Goal: Transaction & Acquisition: Purchase product/service

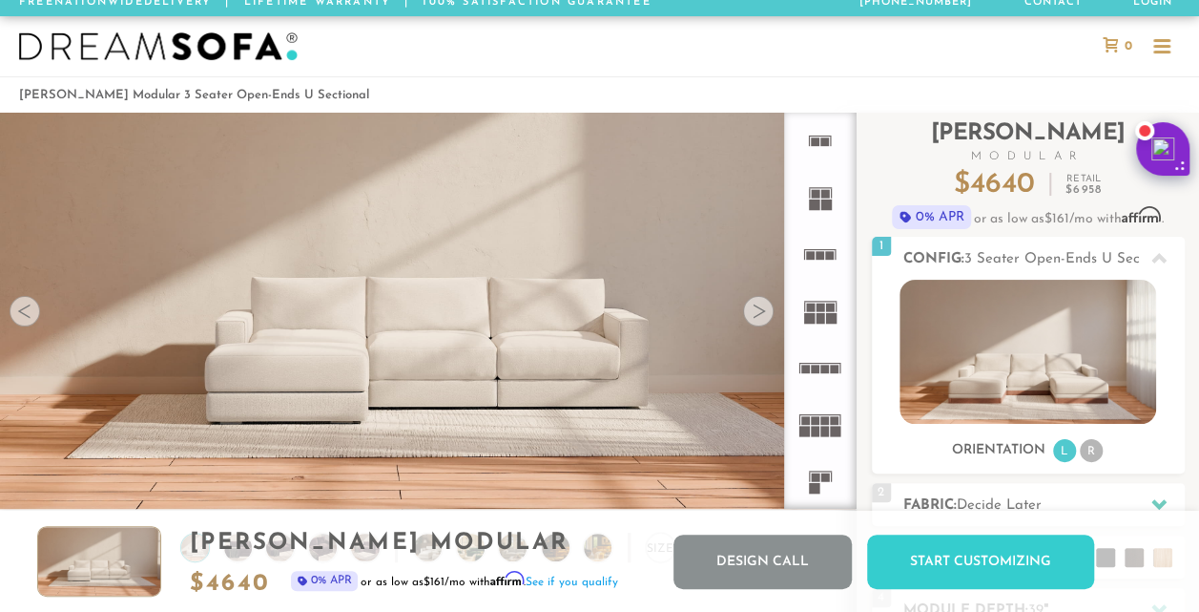
scroll to position [10, 0]
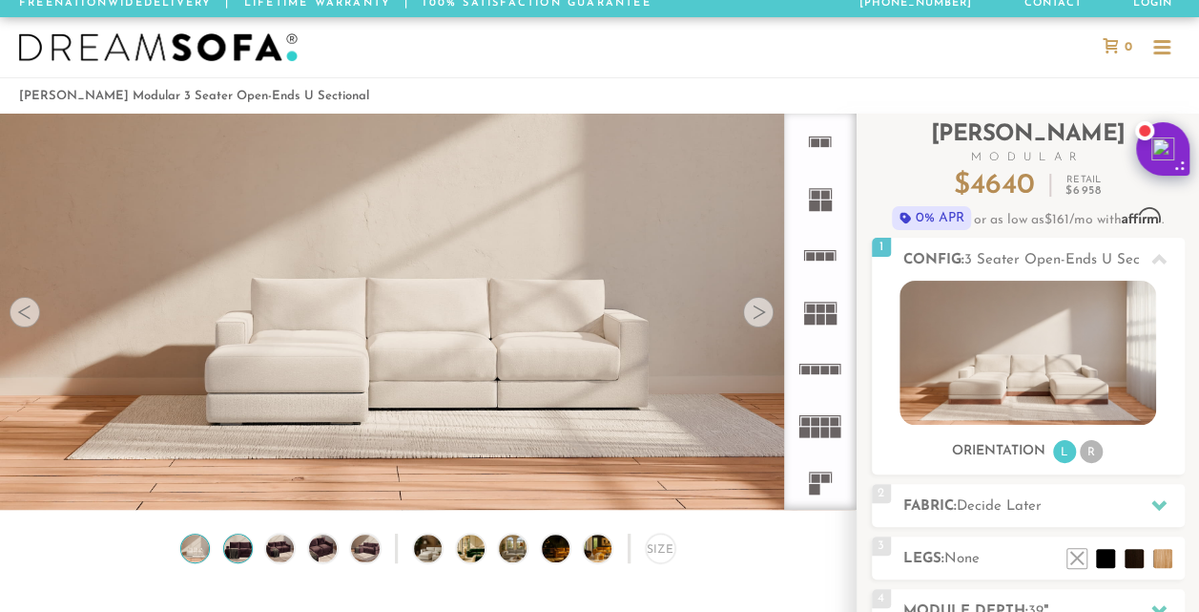
click at [241, 551] on img at bounding box center [237, 548] width 33 height 28
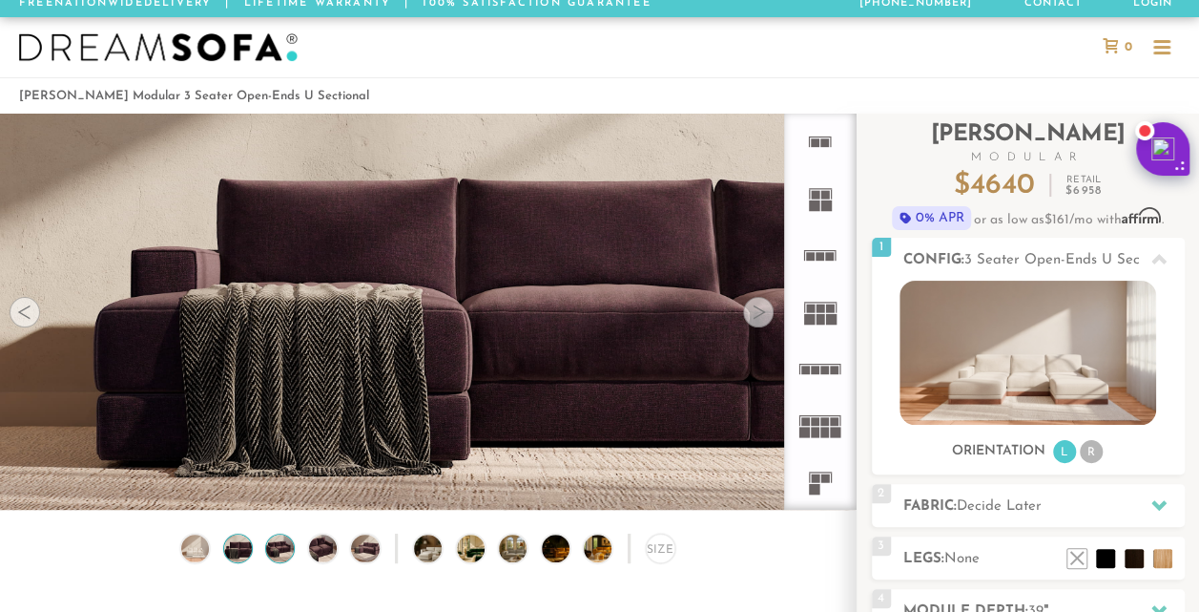
click at [292, 550] on img at bounding box center [279, 548] width 33 height 28
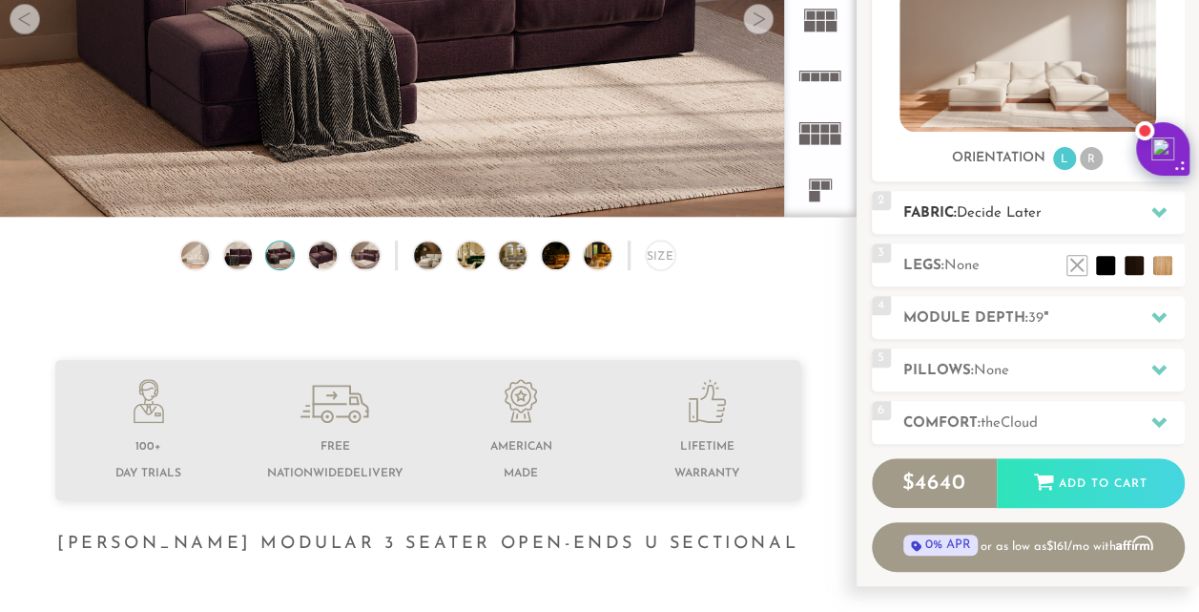
scroll to position [304, 0]
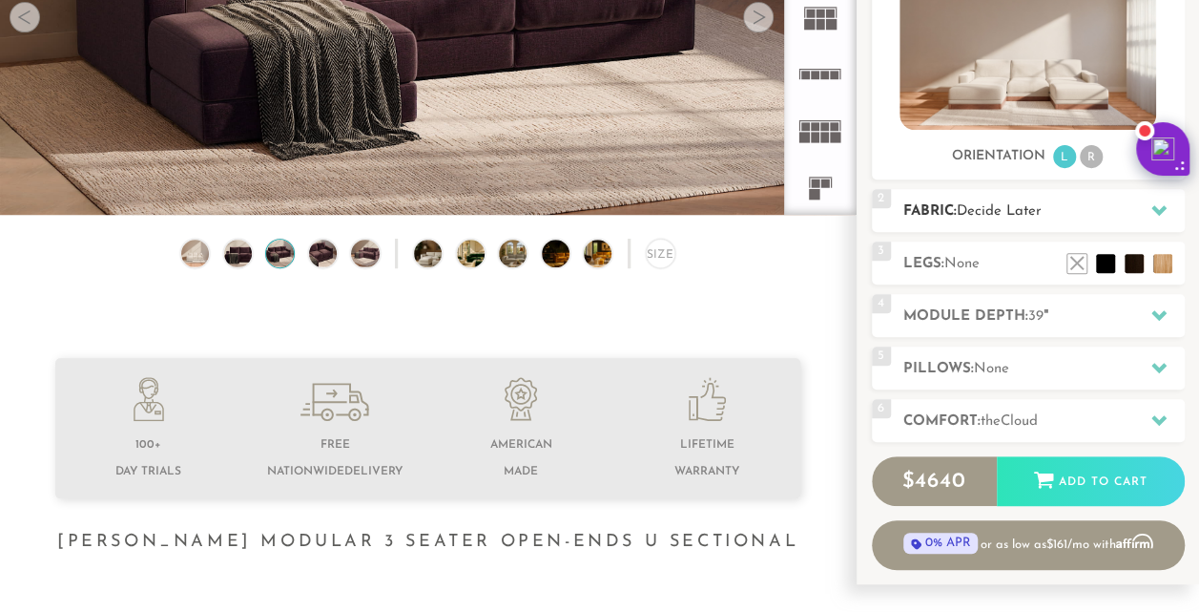
click at [1024, 209] on span "Decide Later" at bounding box center [999, 211] width 85 height 14
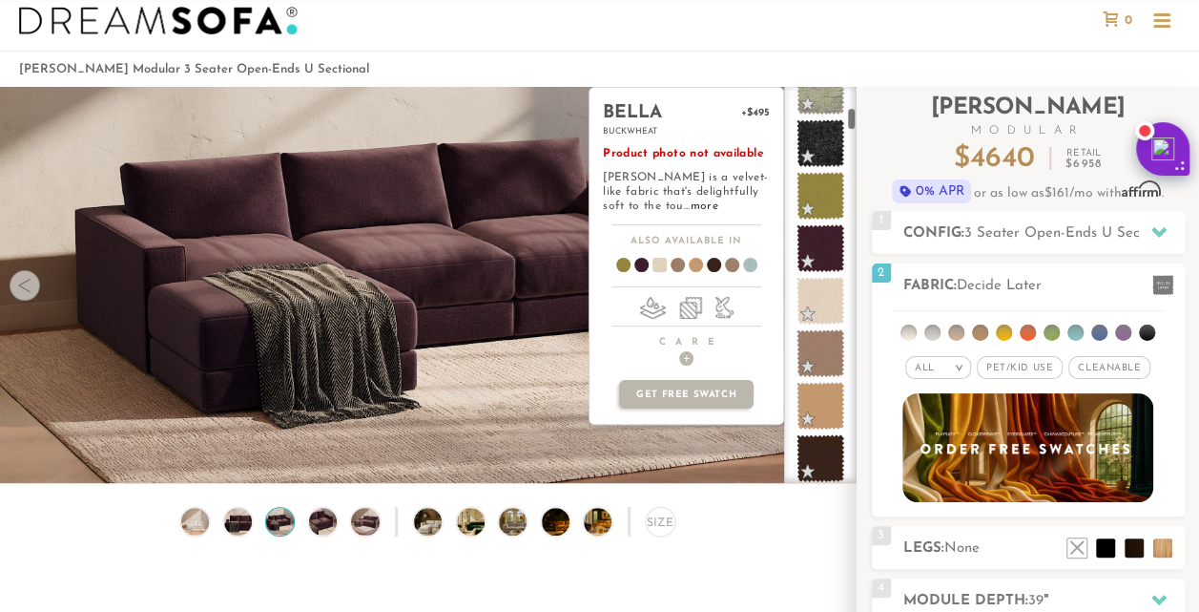
scroll to position [608, 0]
click at [820, 236] on span at bounding box center [821, 248] width 60 height 60
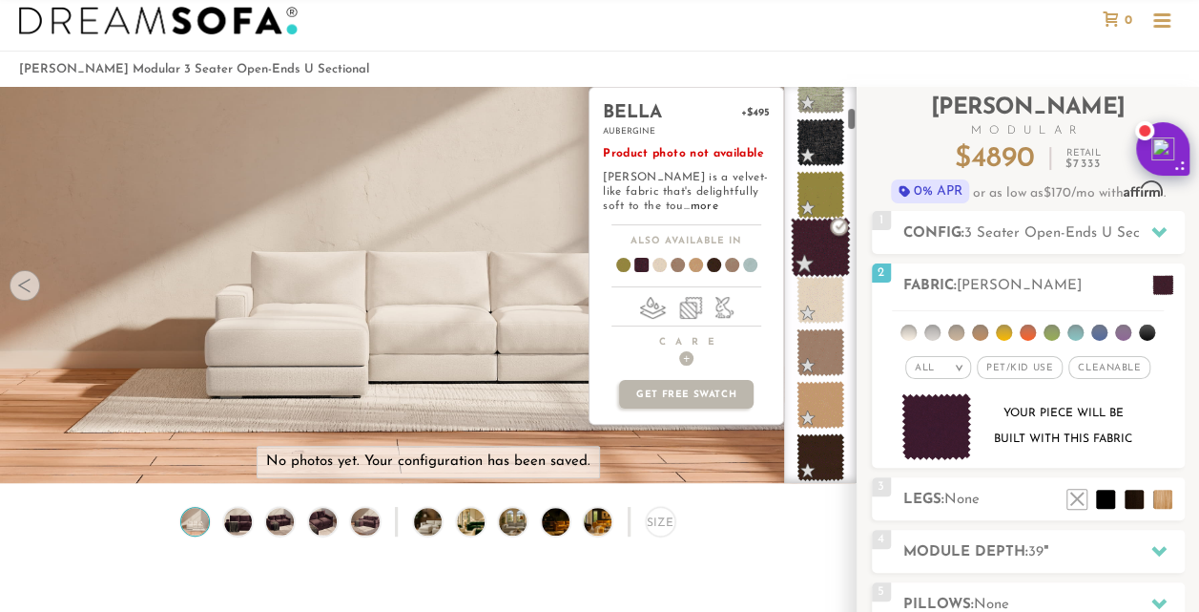
click at [828, 247] on span at bounding box center [821, 248] width 60 height 60
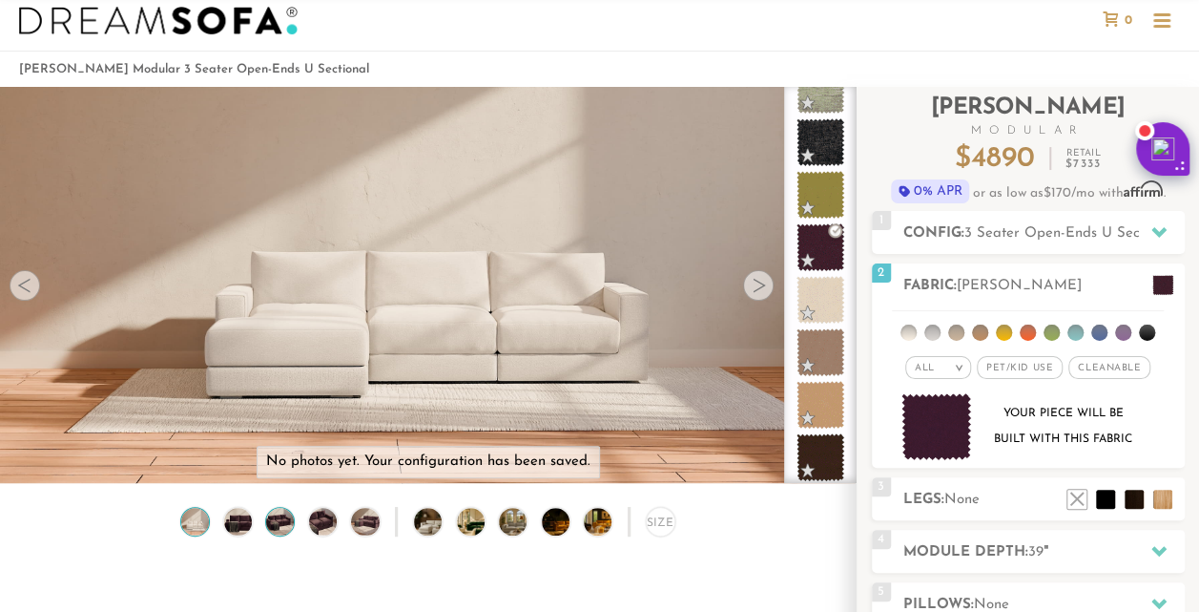
click at [279, 529] on img at bounding box center [279, 522] width 33 height 28
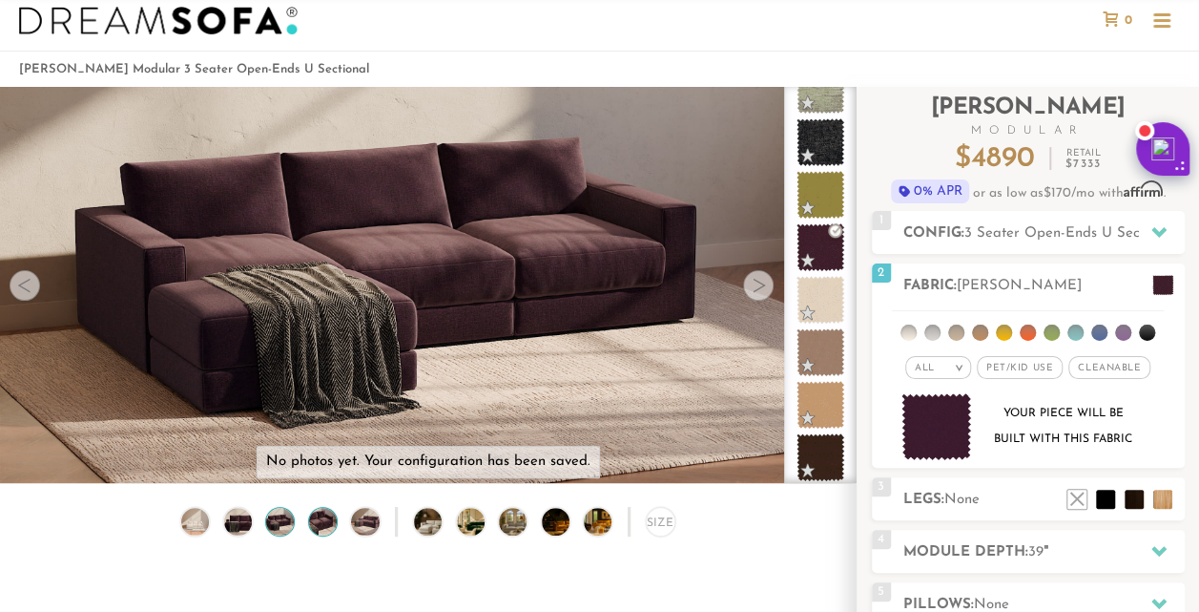
click at [321, 525] on img at bounding box center [322, 522] width 33 height 28
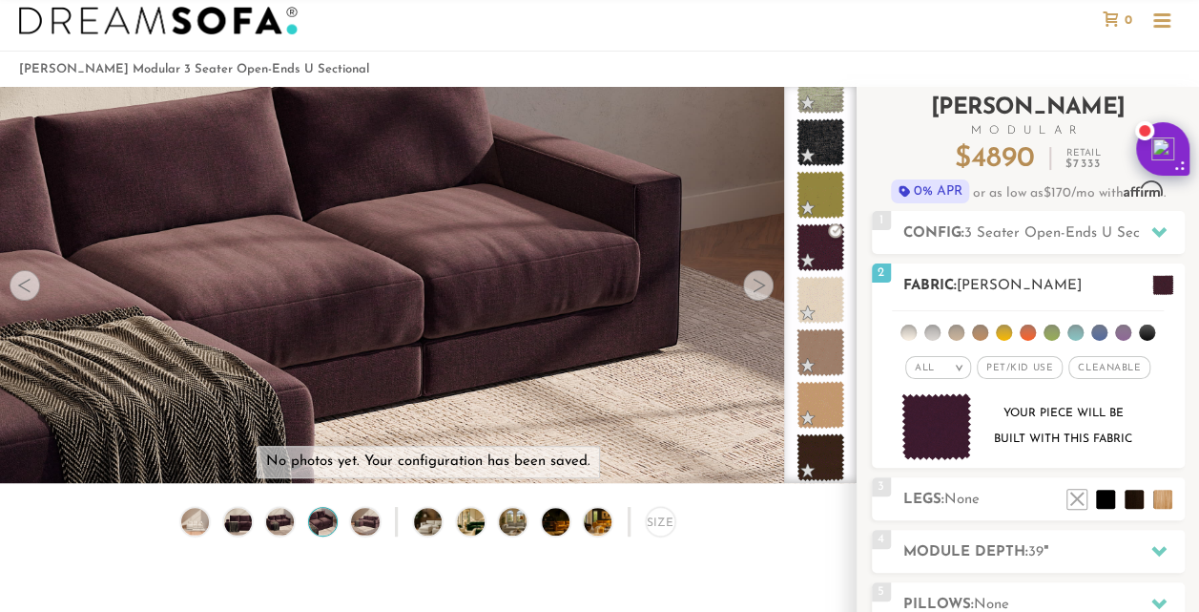
click at [1111, 336] on ul at bounding box center [1028, 328] width 272 height 35
click at [1122, 328] on li at bounding box center [1123, 332] width 16 height 16
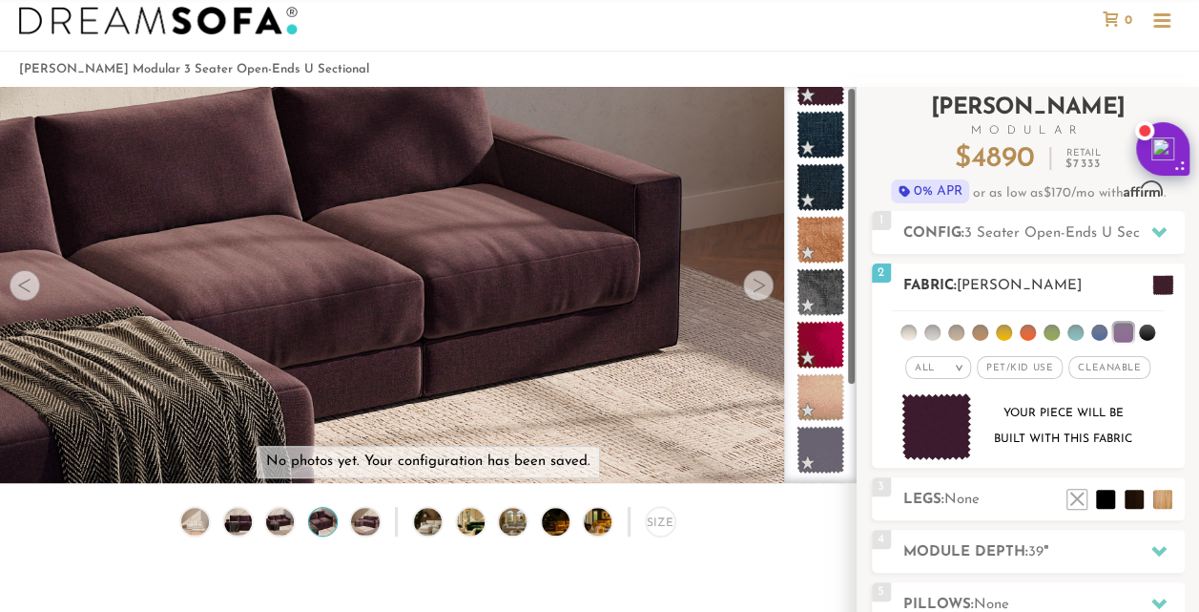
scroll to position [0, 0]
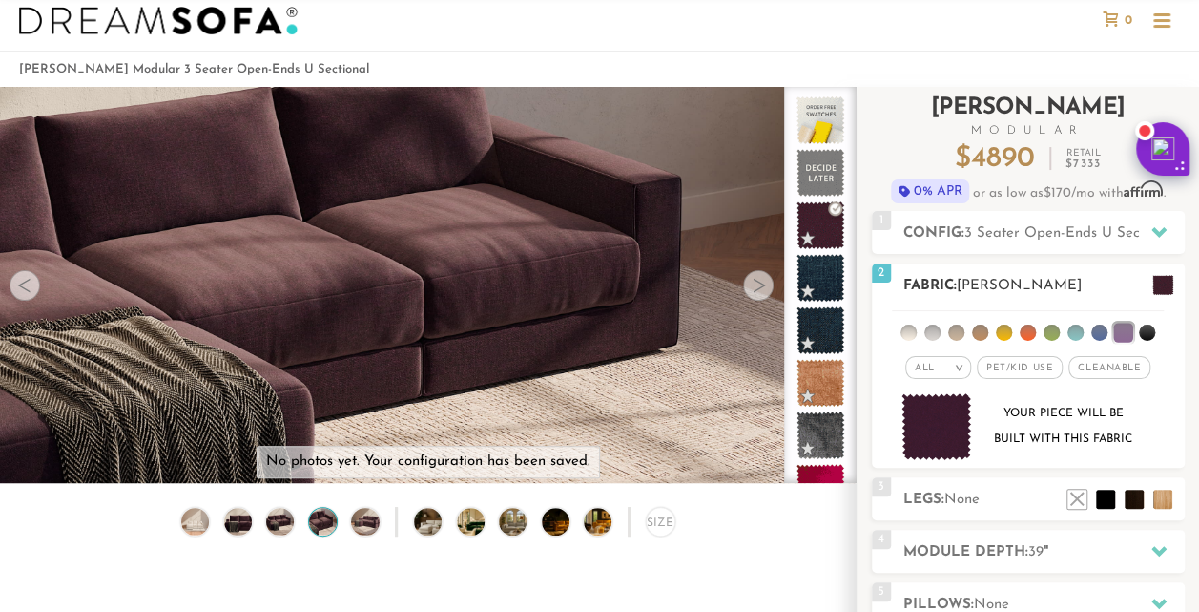
click at [1146, 332] on li at bounding box center [1147, 332] width 16 height 16
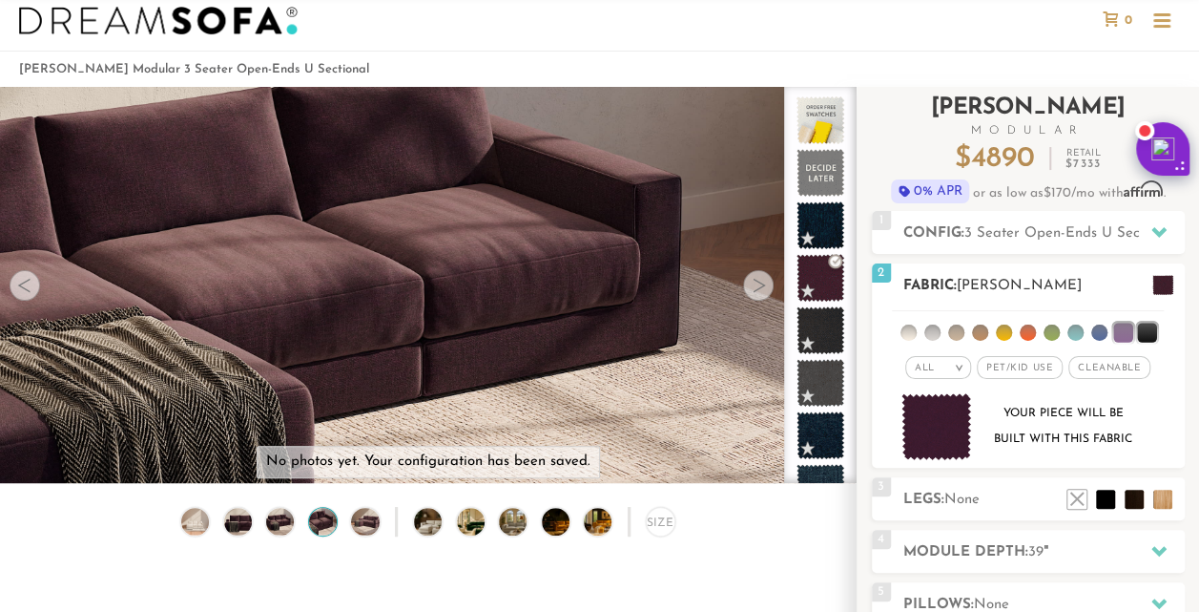
click at [1049, 328] on li at bounding box center [1052, 332] width 16 height 16
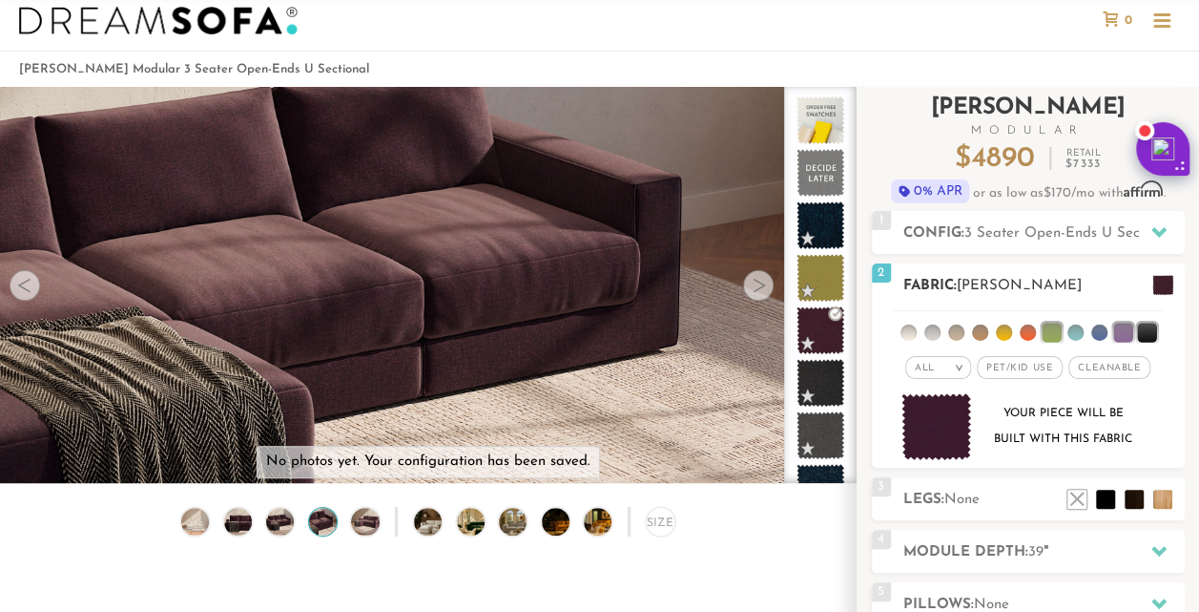
click at [981, 332] on li at bounding box center [980, 332] width 16 height 16
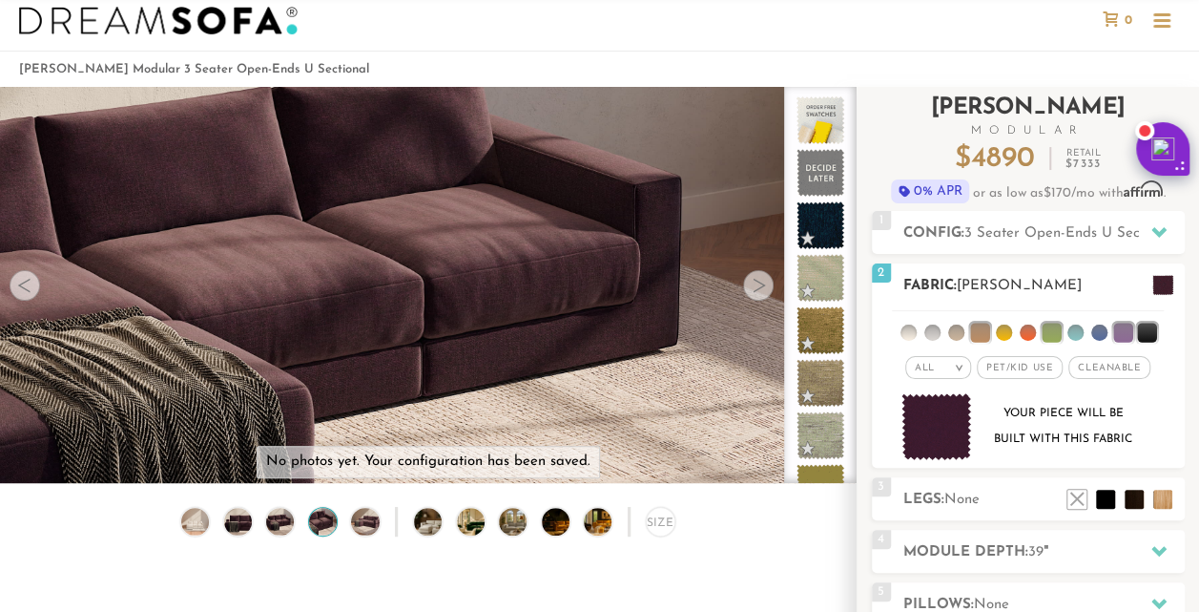
click at [1006, 330] on li at bounding box center [1004, 332] width 16 height 16
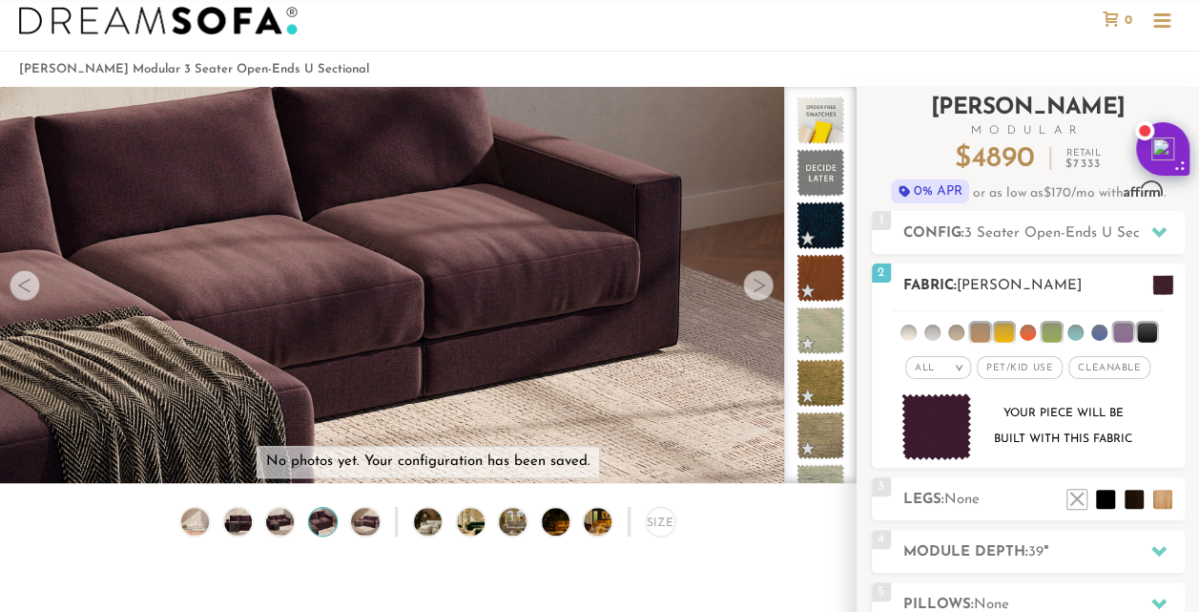
click at [1030, 333] on li at bounding box center [1028, 332] width 16 height 16
click at [1080, 332] on li at bounding box center [1076, 332] width 16 height 16
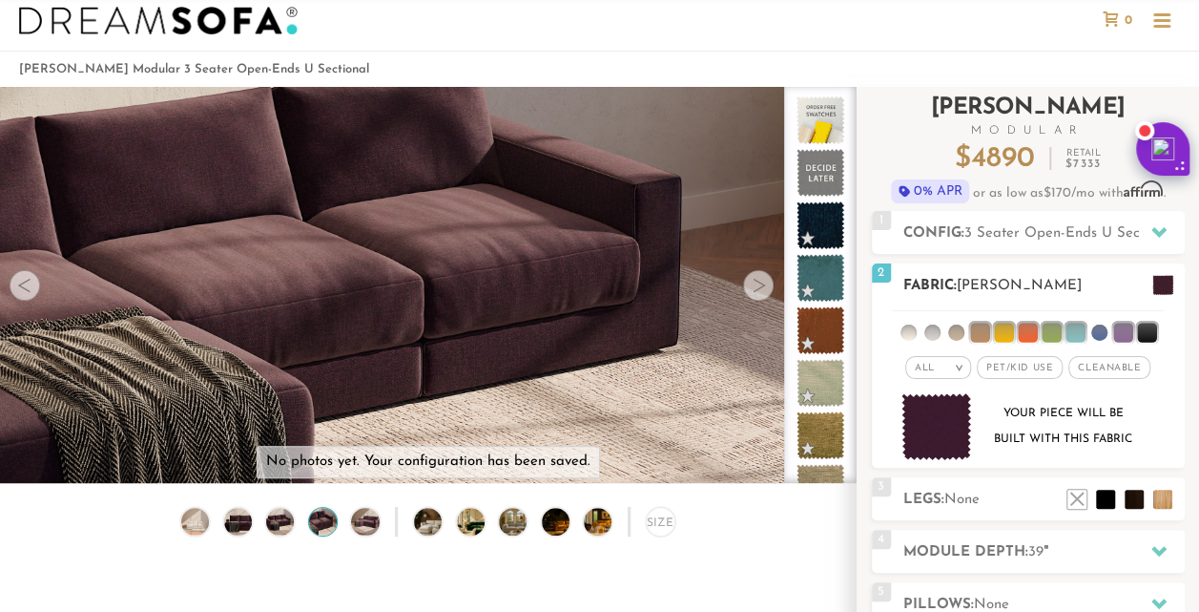
click at [1091, 335] on li at bounding box center [1099, 332] width 16 height 16
click at [1145, 326] on li at bounding box center [1146, 331] width 19 height 19
